Goal: Find specific page/section: Find specific page/section

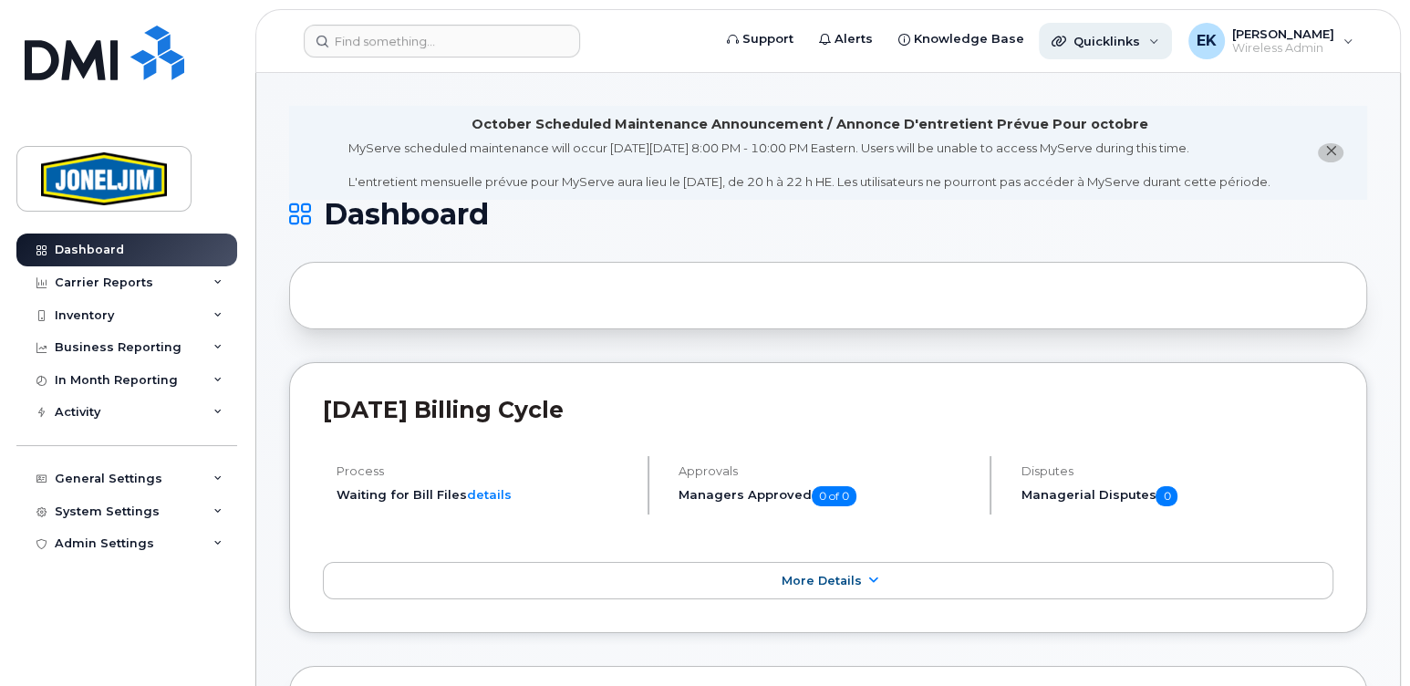
click at [1123, 41] on span "Quicklinks" at bounding box center [1106, 41] width 67 height 15
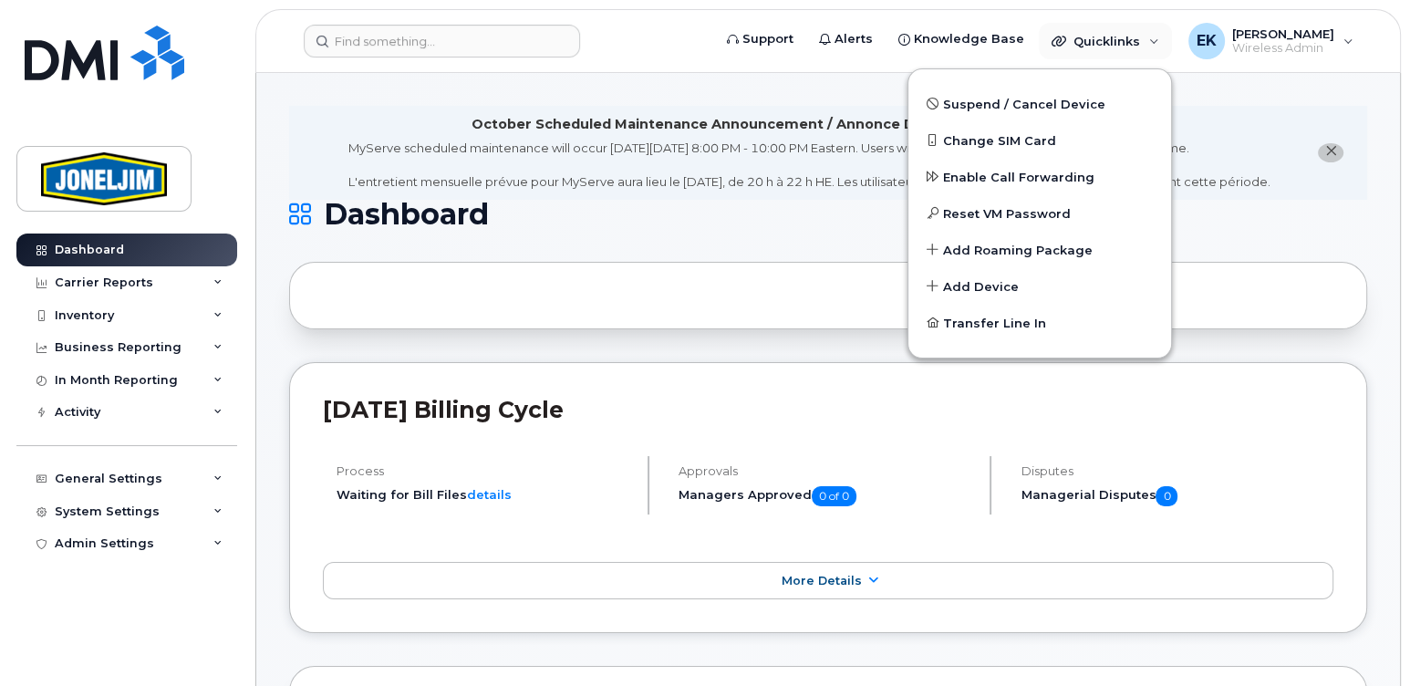
click at [1301, 162] on li "October Scheduled Maintenance Announcement / Annonce D'entretient Prévue Pour o…" at bounding box center [828, 153] width 1078 height 94
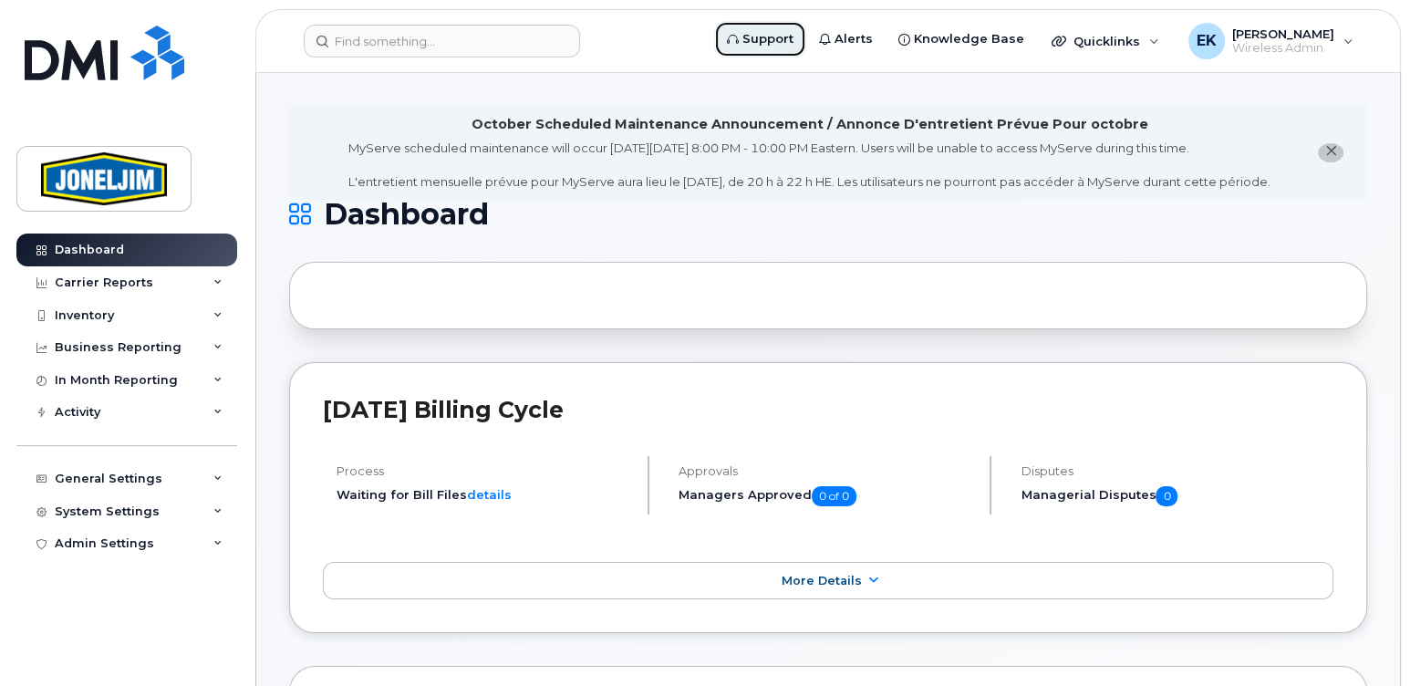
click at [781, 52] on link "Support" at bounding box center [760, 39] width 92 height 36
click at [110, 480] on div "General Settings" at bounding box center [109, 478] width 108 height 15
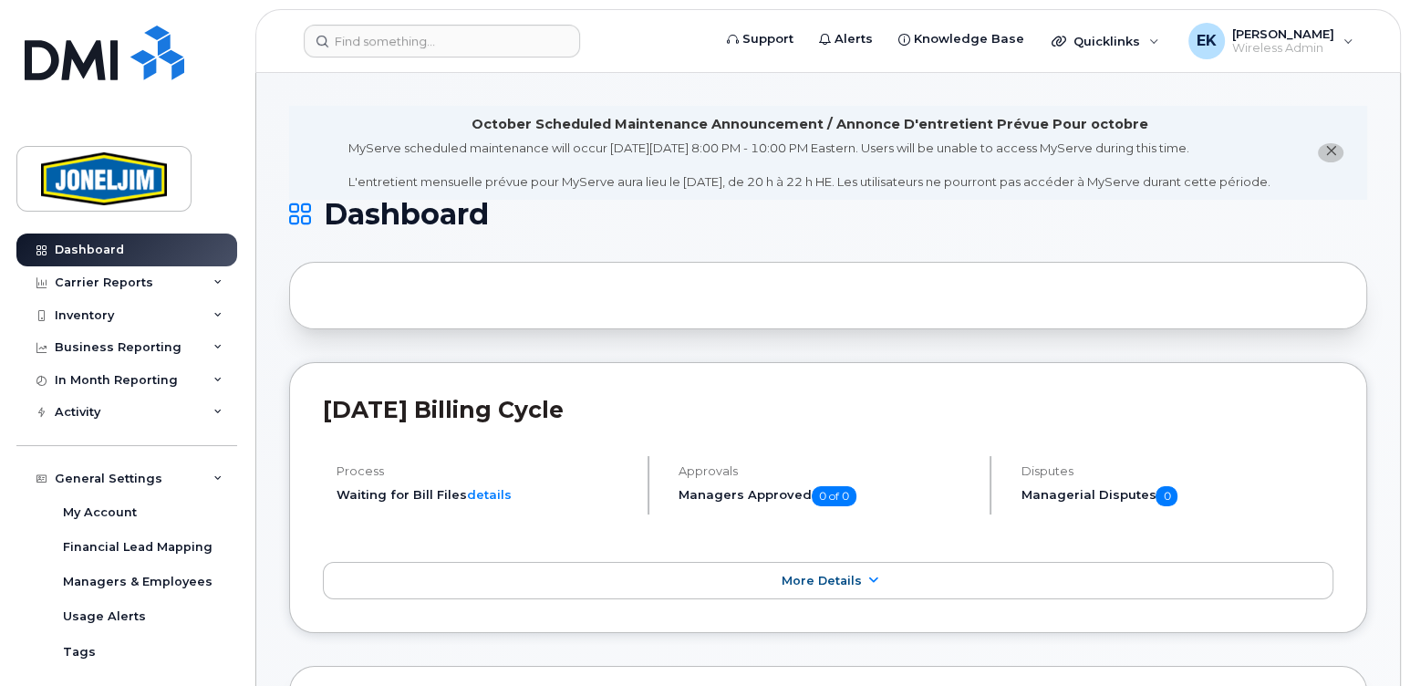
scroll to position [109, 0]
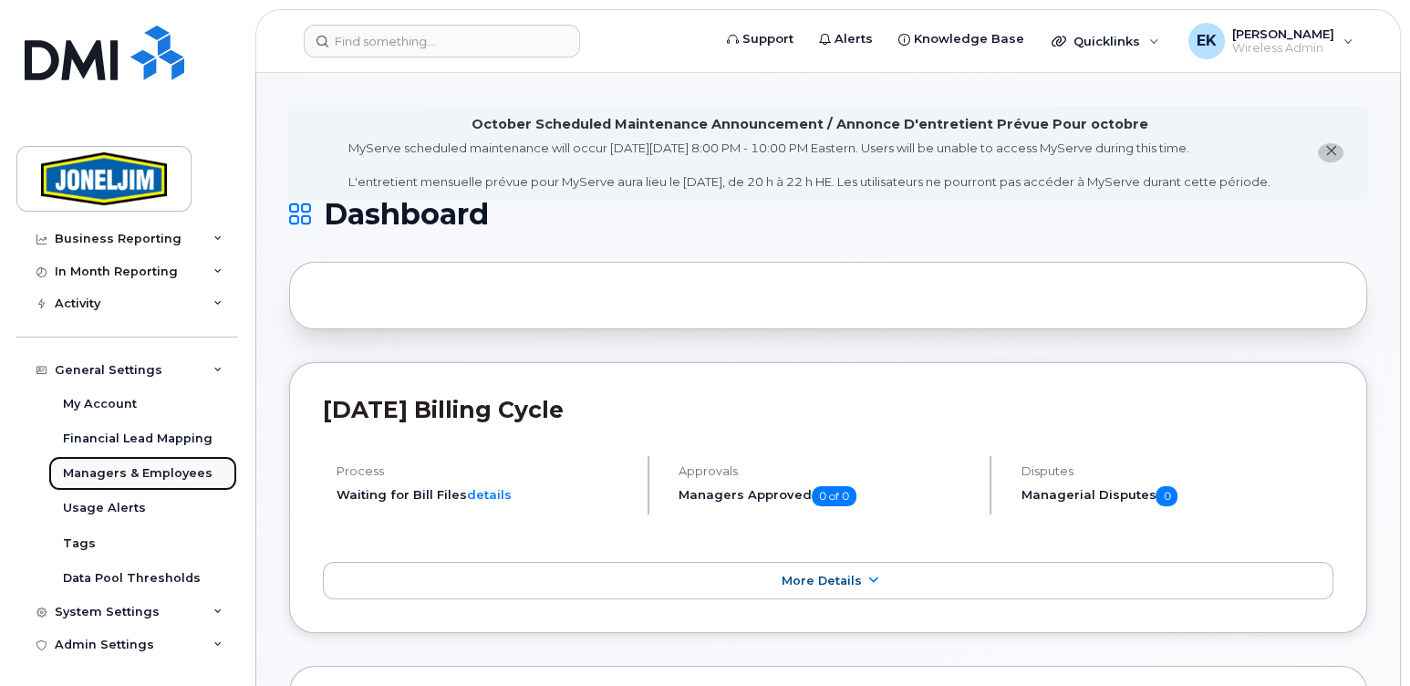
click at [120, 468] on div "Managers & Employees" at bounding box center [138, 473] width 150 height 16
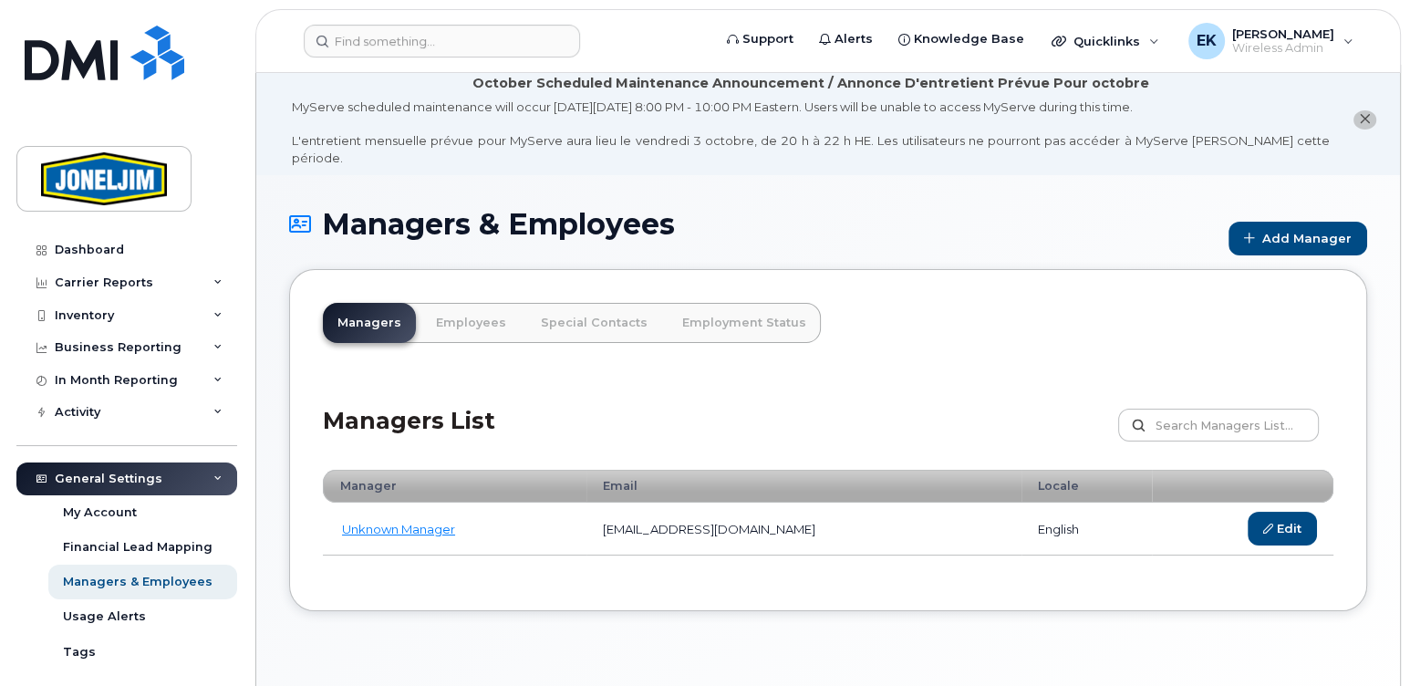
scroll to position [102, 0]
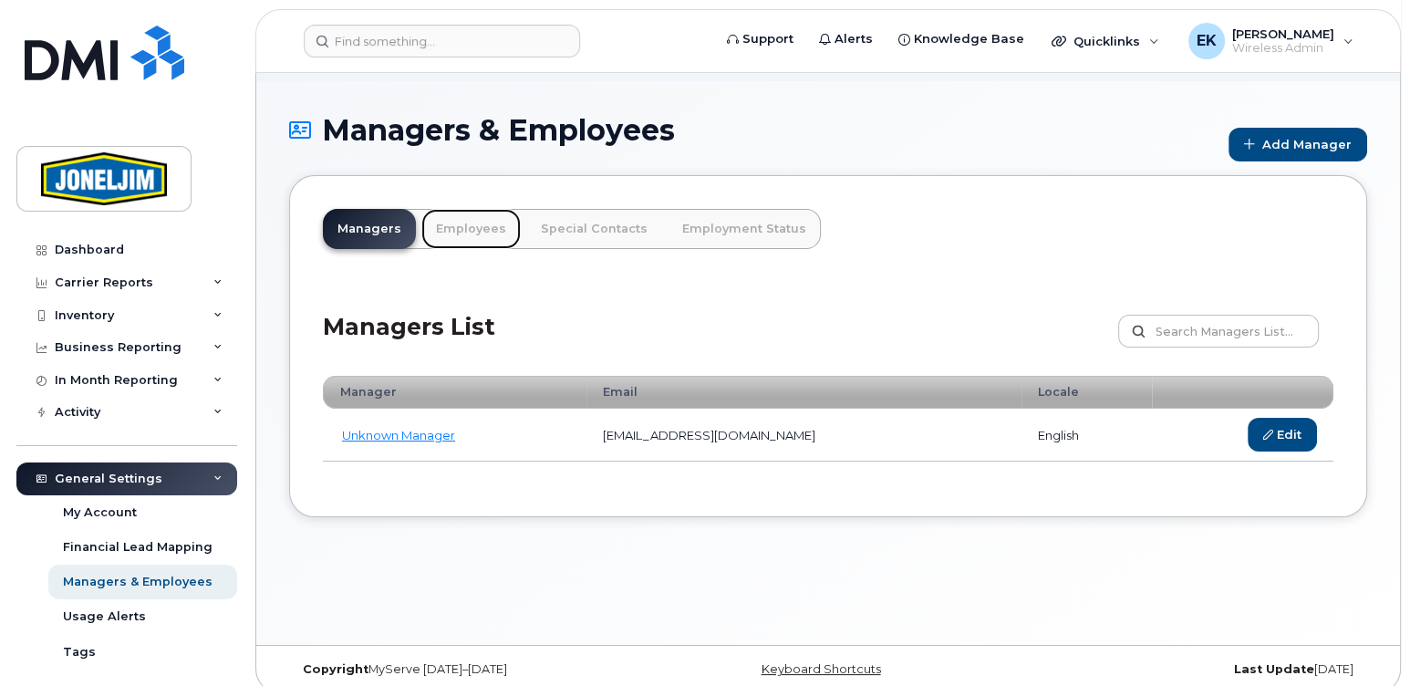
click at [445, 209] on link "Employees" at bounding box center [470, 229] width 99 height 40
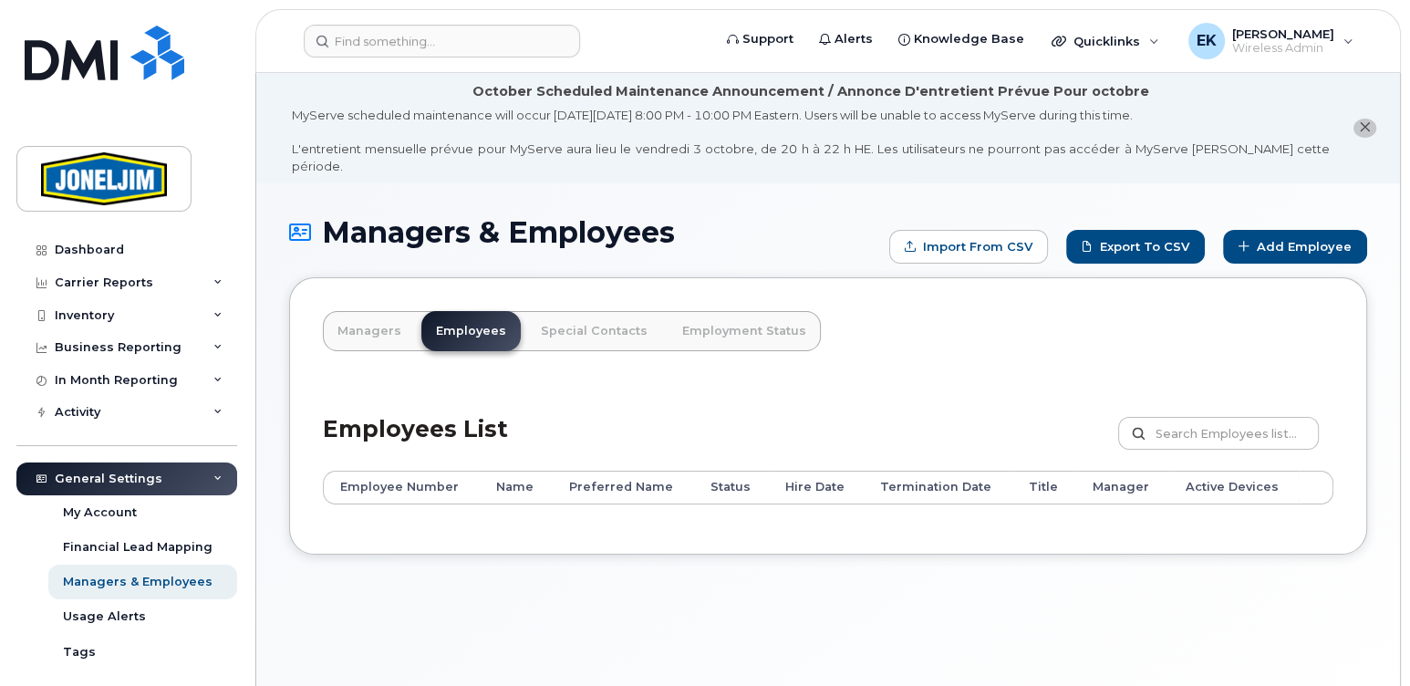
scroll to position [102, 0]
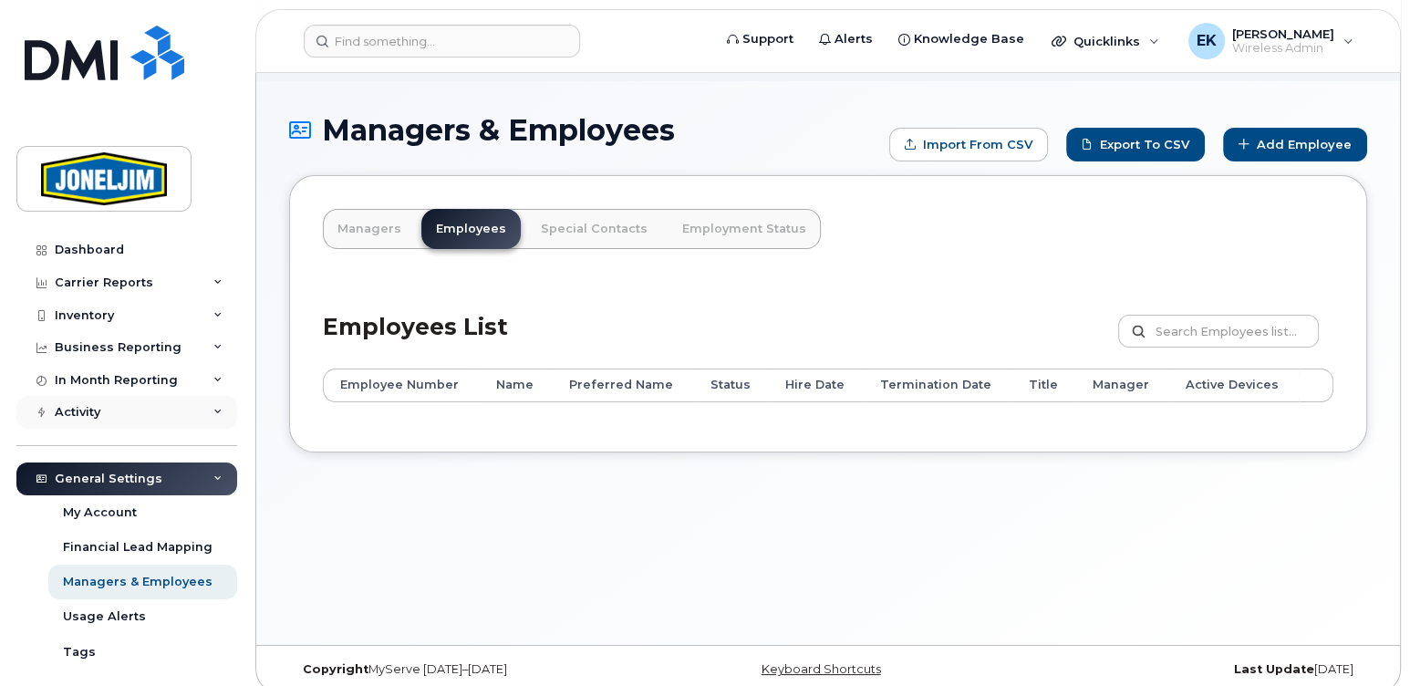
click at [213, 411] on icon at bounding box center [217, 412] width 9 height 9
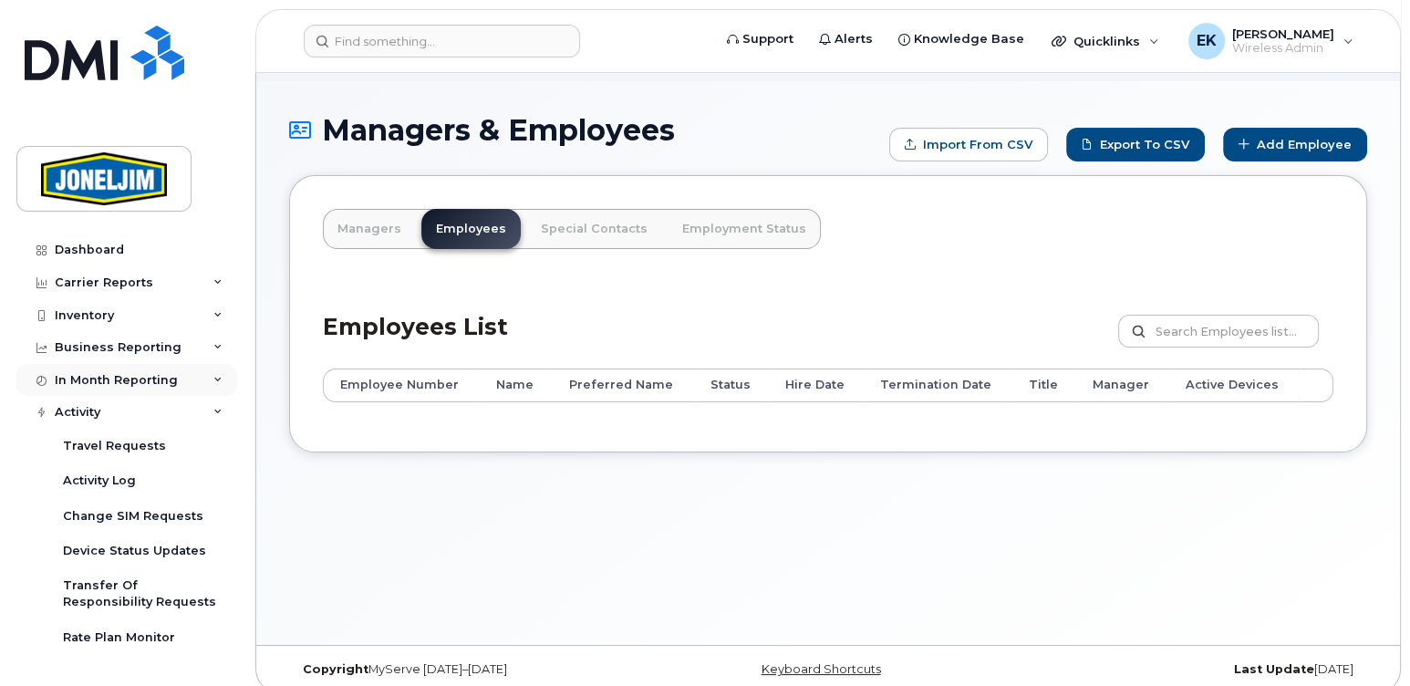
click at [213, 376] on icon at bounding box center [217, 380] width 9 height 9
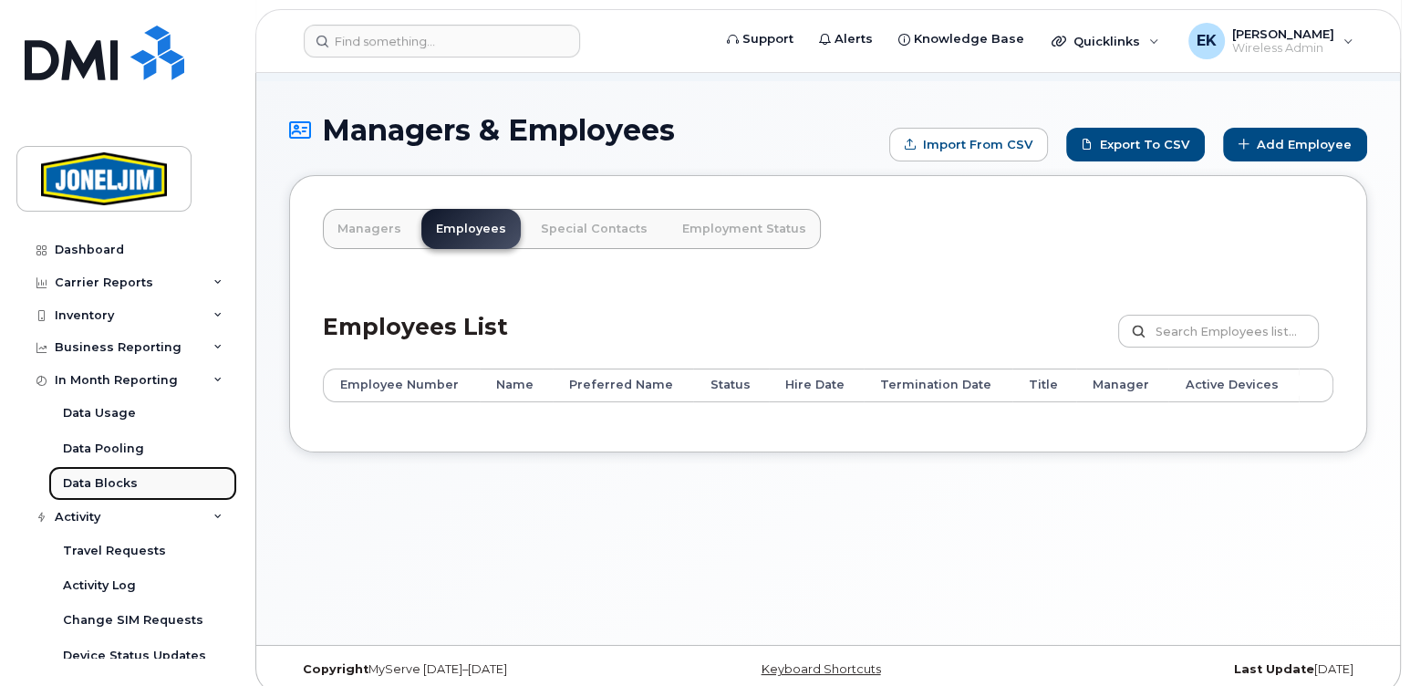
click at [115, 478] on div "Data Blocks" at bounding box center [100, 483] width 75 height 16
